Goal: Task Accomplishment & Management: Complete application form

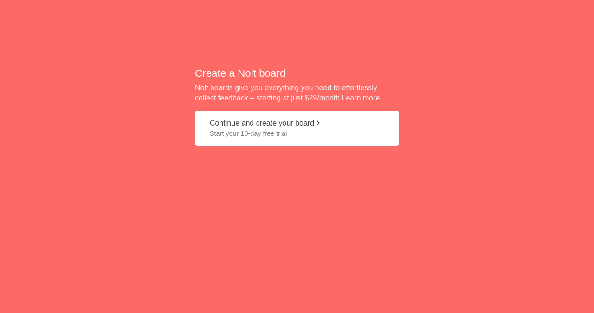
click at [267, 115] on button "Continue and create your board Start your 10-day free trial" at bounding box center [297, 128] width 204 height 35
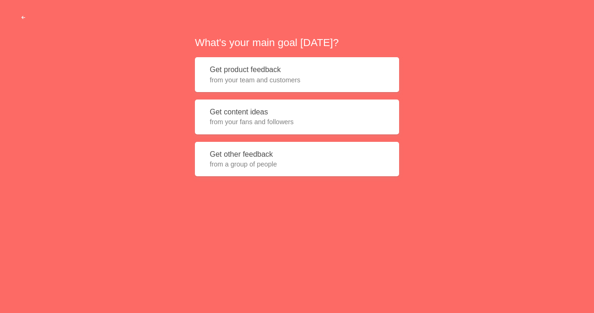
click at [251, 75] on span "from your team and customers" at bounding box center [297, 79] width 175 height 9
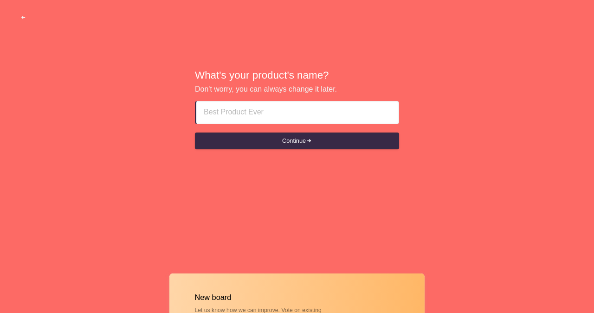
click at [243, 115] on input at bounding box center [298, 112] width 188 height 22
paste input "Vip Call Girls Ras Al-Khaimah Rak $$+971555226484$$Ras Al-Khaimah Rak Call Girl…"
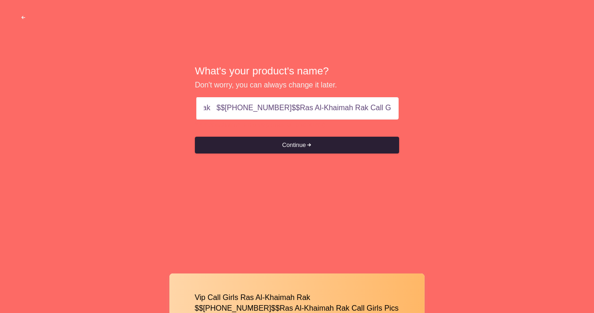
click at [307, 145] on button "Continue" at bounding box center [297, 145] width 204 height 17
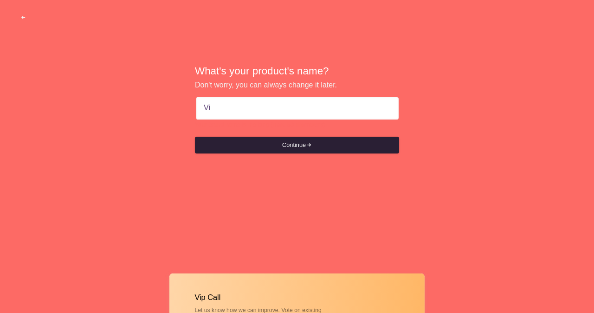
type input "V"
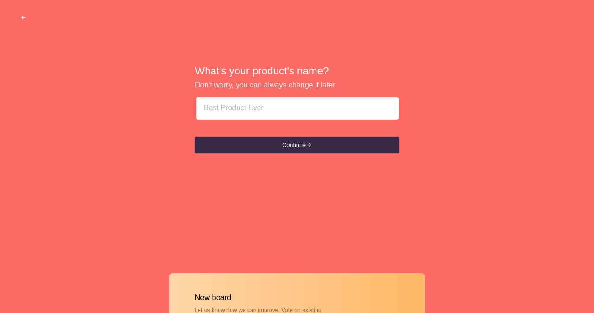
click at [242, 110] on input at bounding box center [298, 108] width 188 height 22
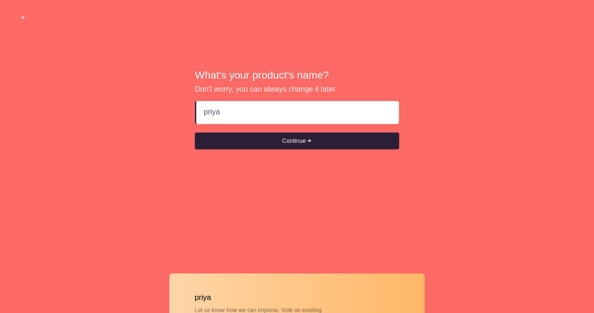
click at [296, 138] on button "Continue" at bounding box center [297, 140] width 204 height 17
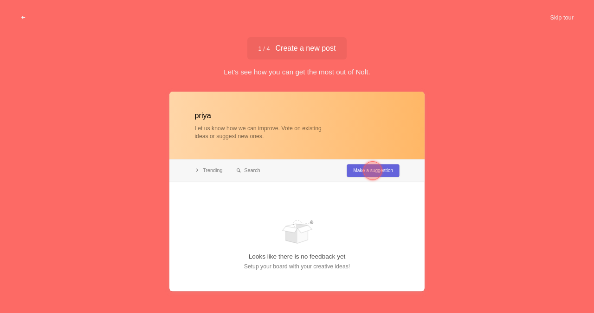
type input "priya"
click at [372, 174] on div at bounding box center [373, 170] width 19 height 19
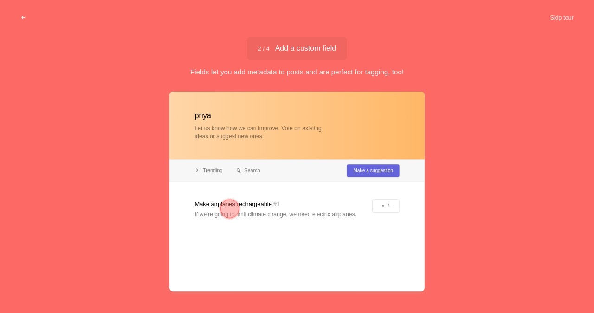
click at [231, 207] on div at bounding box center [230, 208] width 19 height 19
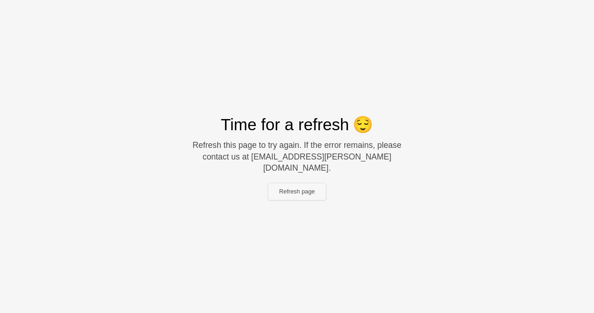
click at [289, 184] on button "Refresh page" at bounding box center [297, 191] width 58 height 17
click at [297, 186] on button "Refresh page" at bounding box center [297, 191] width 58 height 17
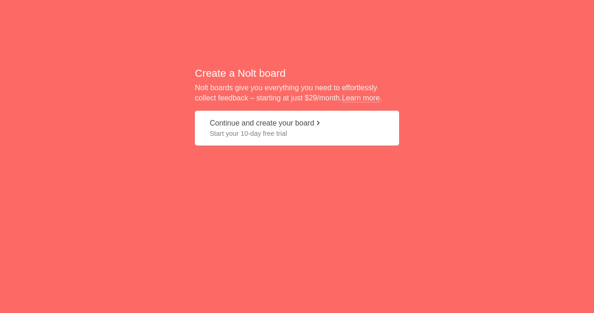
click at [270, 129] on span "Start your 10-day free trial" at bounding box center [297, 133] width 175 height 9
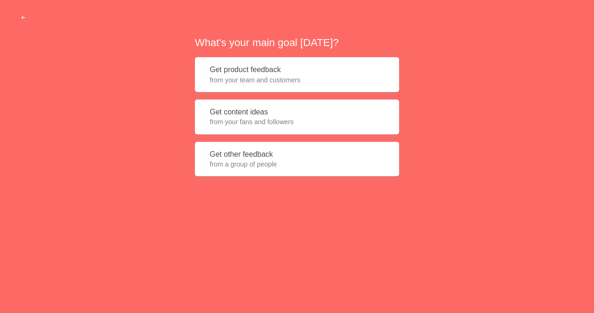
click at [246, 71] on button "Get product feedback from your team and customers" at bounding box center [297, 74] width 204 height 35
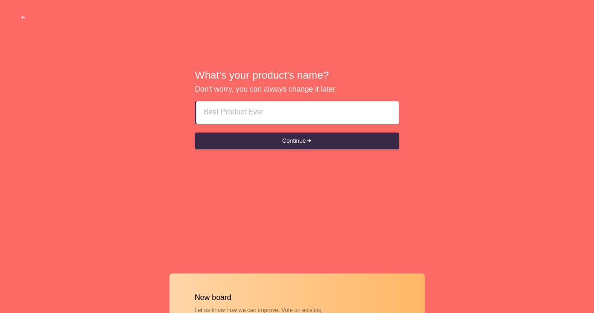
click at [250, 117] on input at bounding box center [298, 112] width 188 height 22
type input "f"
type input "doli"
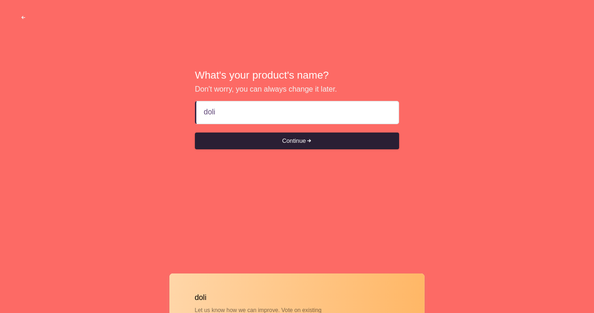
click at [267, 142] on button "Continue" at bounding box center [297, 140] width 204 height 17
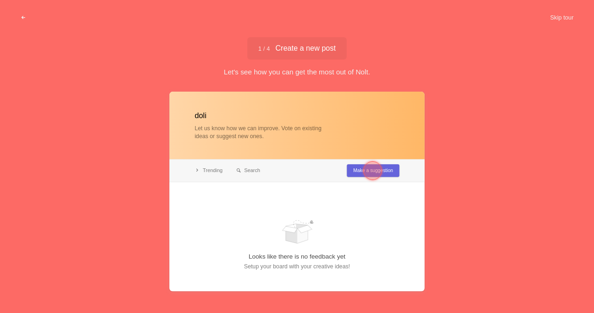
click at [562, 13] on button "Skip tour" at bounding box center [562, 17] width 46 height 17
